Goal: Information Seeking & Learning: Find specific page/section

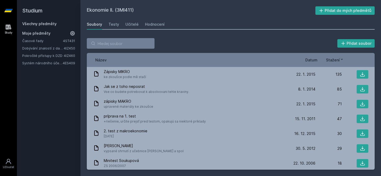
click at [47, 21] on div "Všechny předměty" at bounding box center [48, 23] width 53 height 5
click at [45, 25] on link "Všechny předměty" at bounding box center [39, 23] width 34 height 4
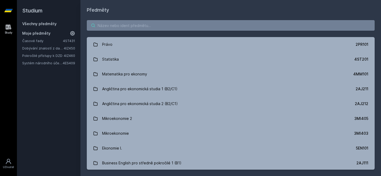
click at [115, 28] on input "search" at bounding box center [231, 25] width 288 height 11
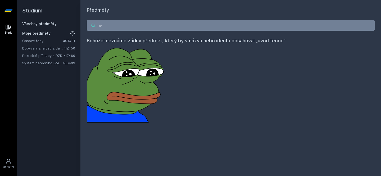
type input "u"
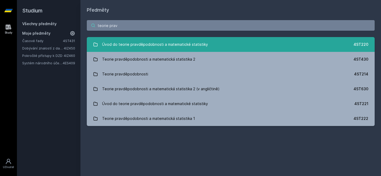
type input "teorie prav"
click at [122, 46] on div "Úvod do teorie pravděpodobnosti a matematické statistiky" at bounding box center [155, 44] width 106 height 11
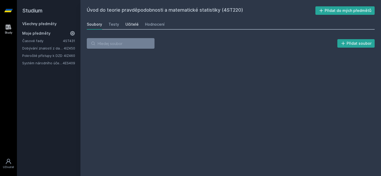
click at [130, 24] on div "Učitelé" at bounding box center [131, 24] width 13 height 5
